Goal: Information Seeking & Learning: Find specific fact

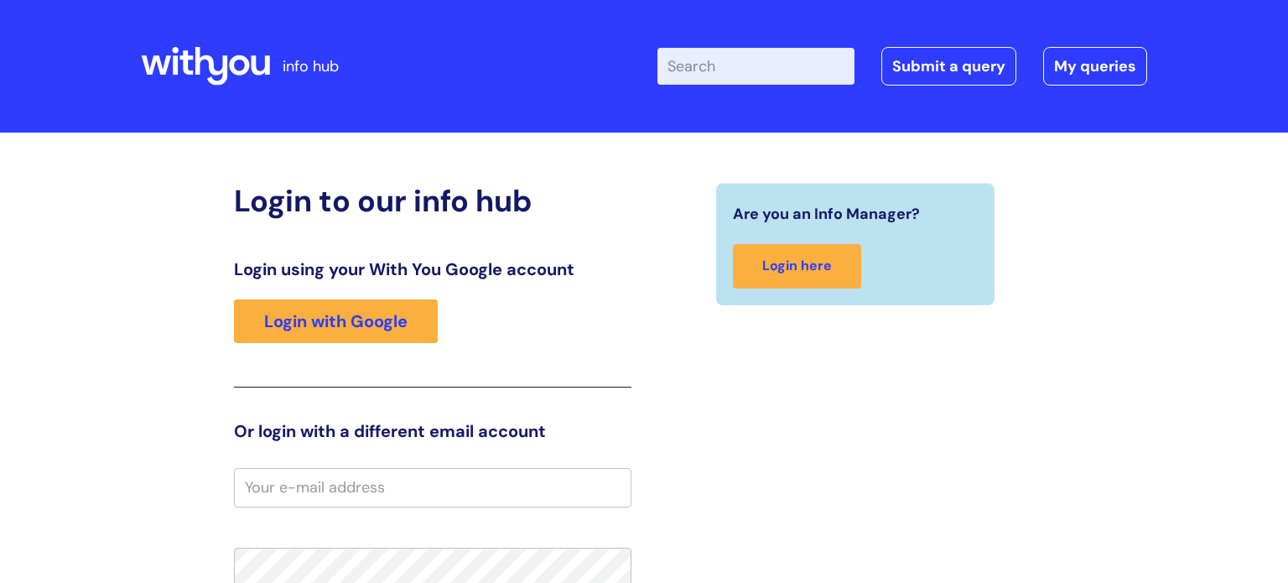
click at [731, 61] on input "Enter your search term here..." at bounding box center [756, 66] width 197 height 37
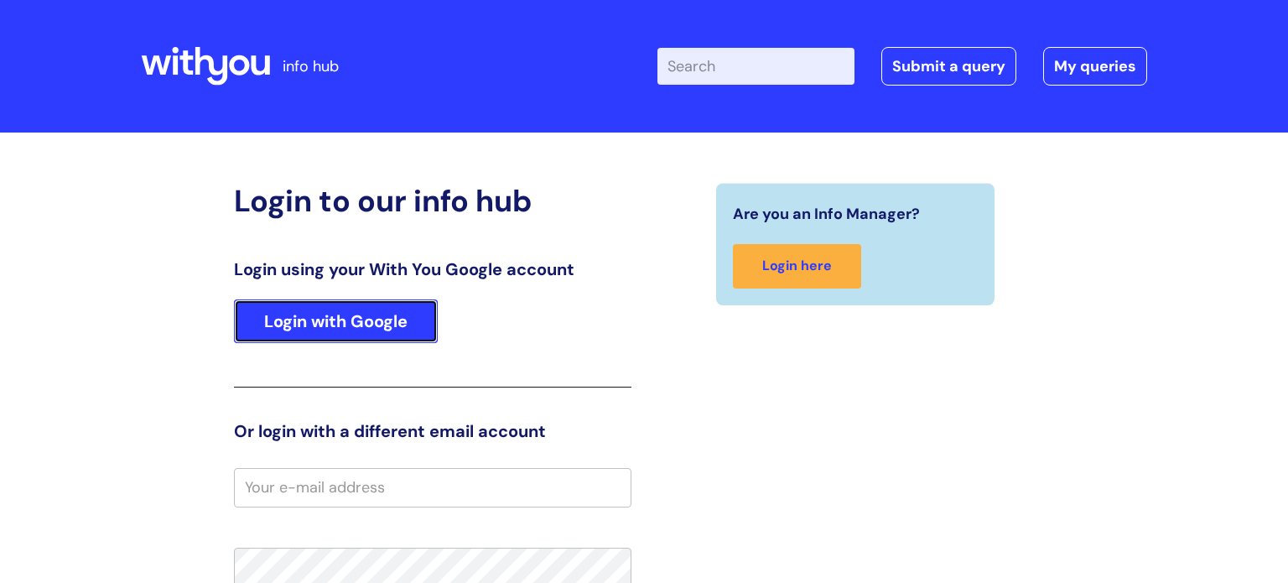
click at [353, 337] on link "Login with Google" at bounding box center [336, 321] width 204 height 44
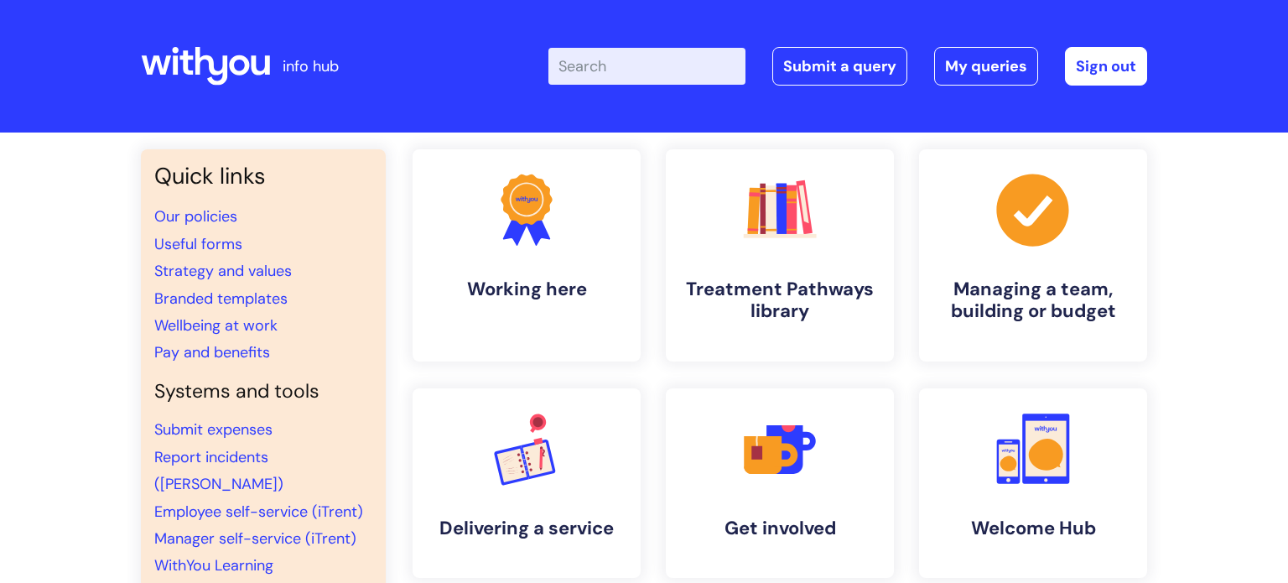
click at [618, 73] on input "Enter your search term here..." at bounding box center [647, 66] width 197 height 37
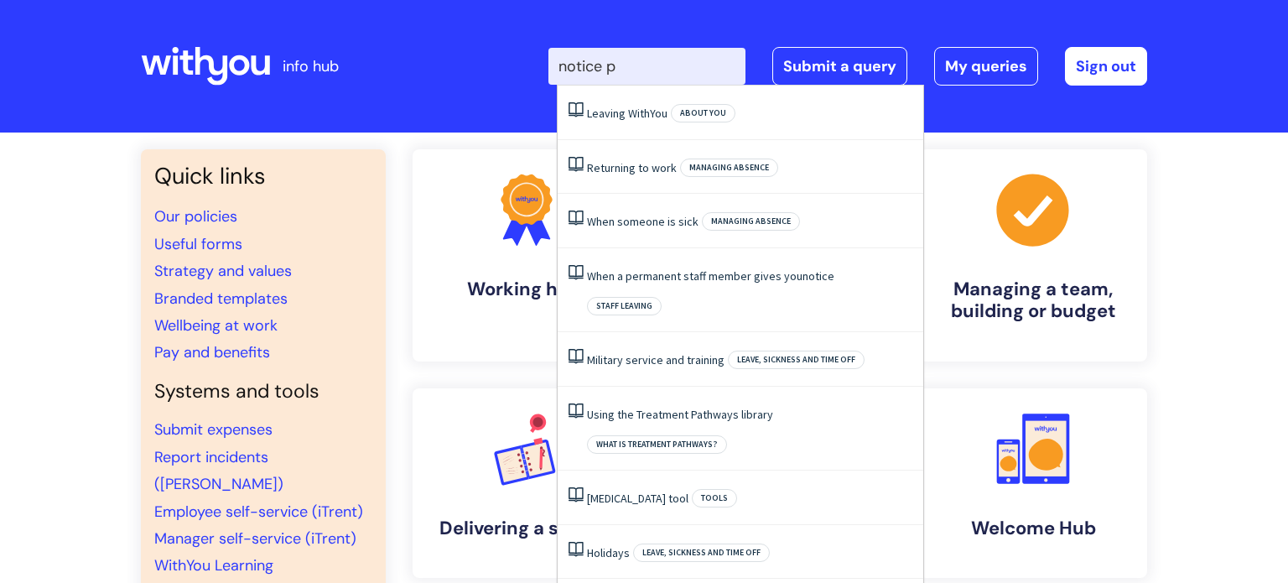
type input "notice pe"
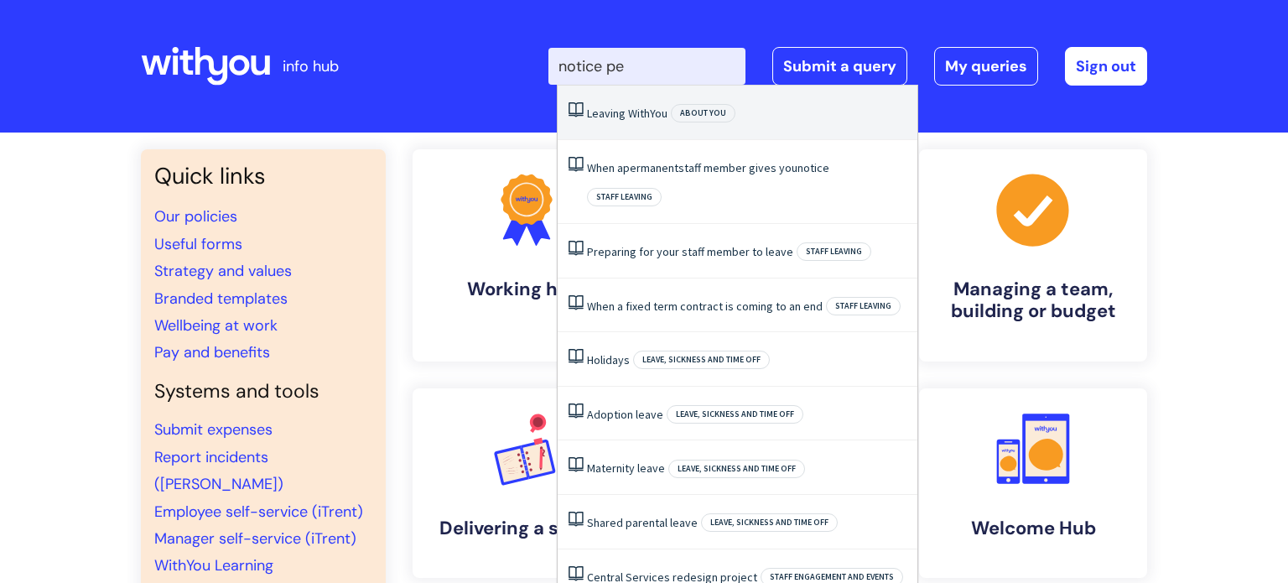
click at [644, 111] on link "Leaving WithYou" at bounding box center [627, 113] width 81 height 15
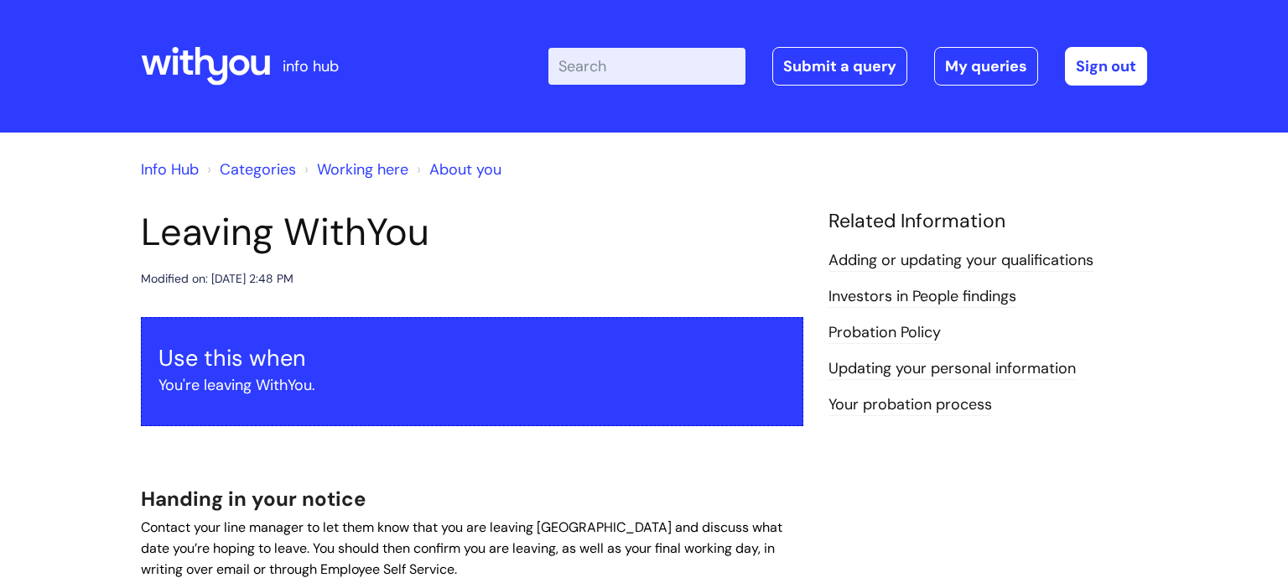
click at [684, 65] on input "Enter your search term here..." at bounding box center [647, 66] width 197 height 37
type input "notice period"
click button "Search" at bounding box center [0, 0] width 0 height 0
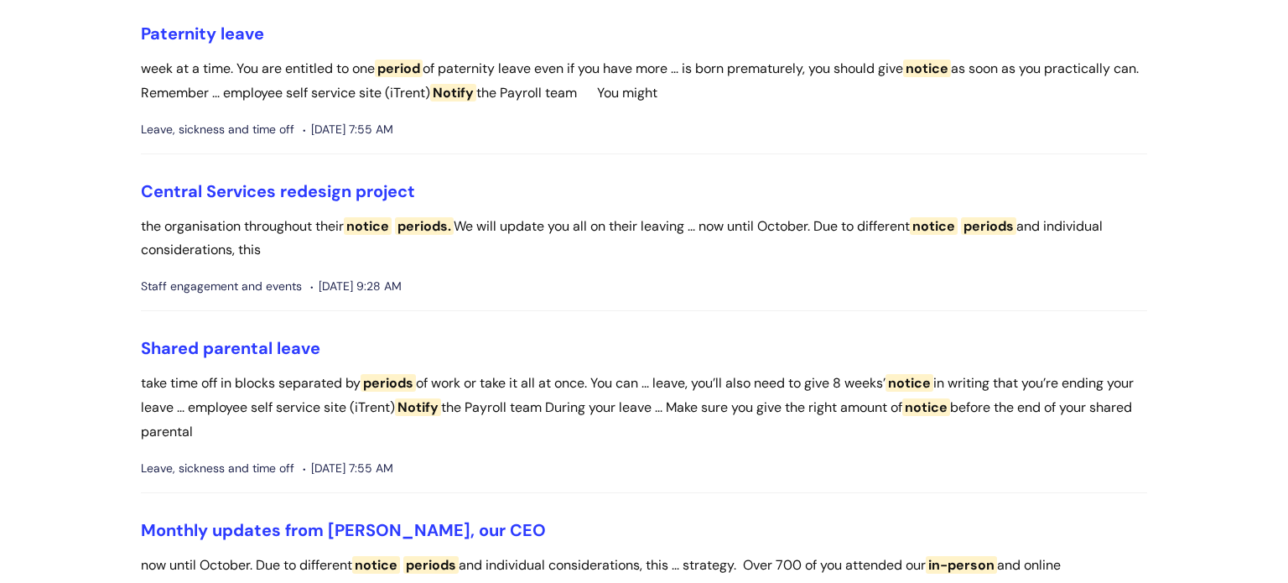
scroll to position [881, 0]
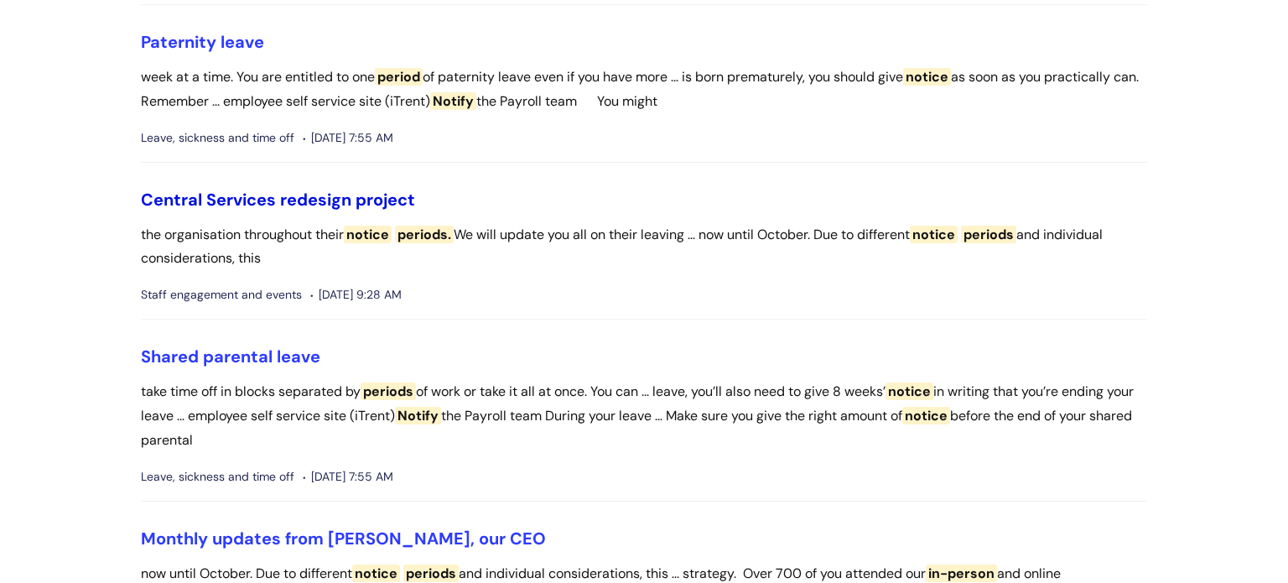
click at [303, 209] on link "Central Services redesign project" at bounding box center [278, 200] width 274 height 22
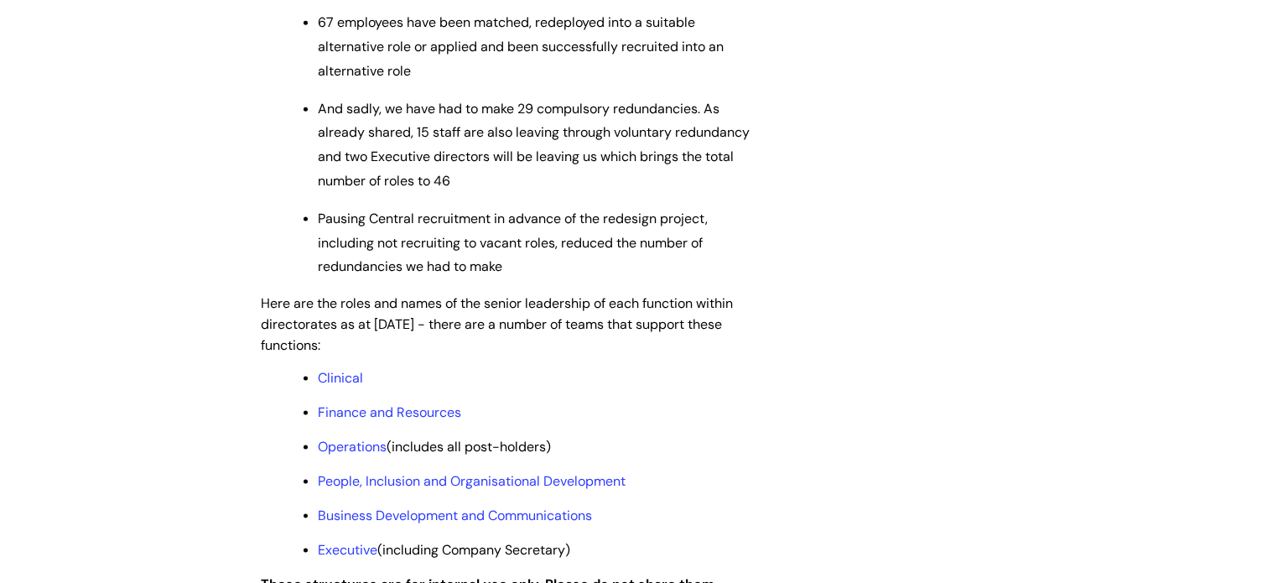
scroll to position [1208, 0]
